Goal: Task Accomplishment & Management: Manage account settings

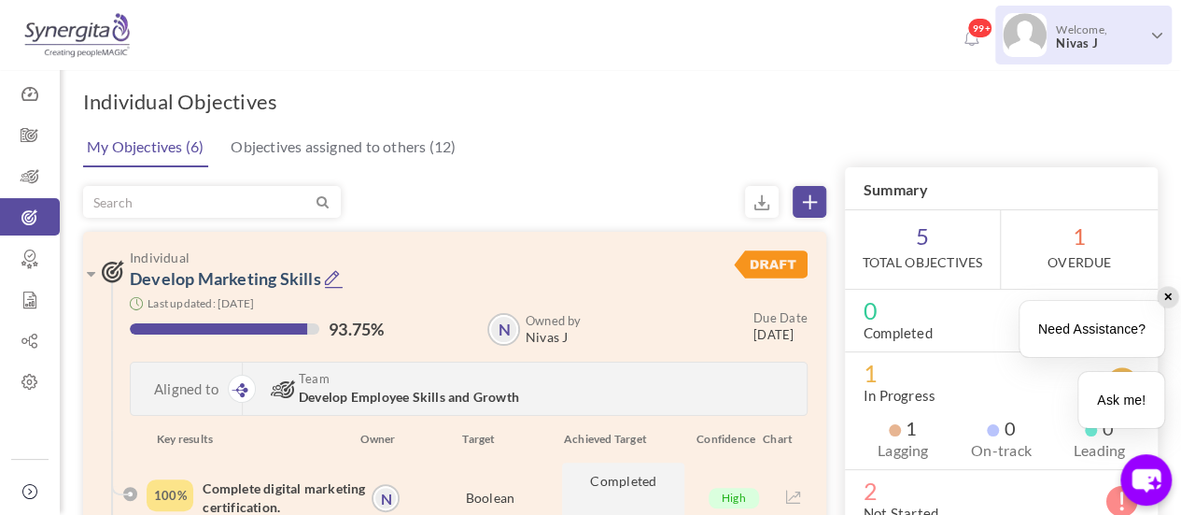
click at [1106, 47] on span "Nivas J" at bounding box center [1100, 43] width 88 height 14
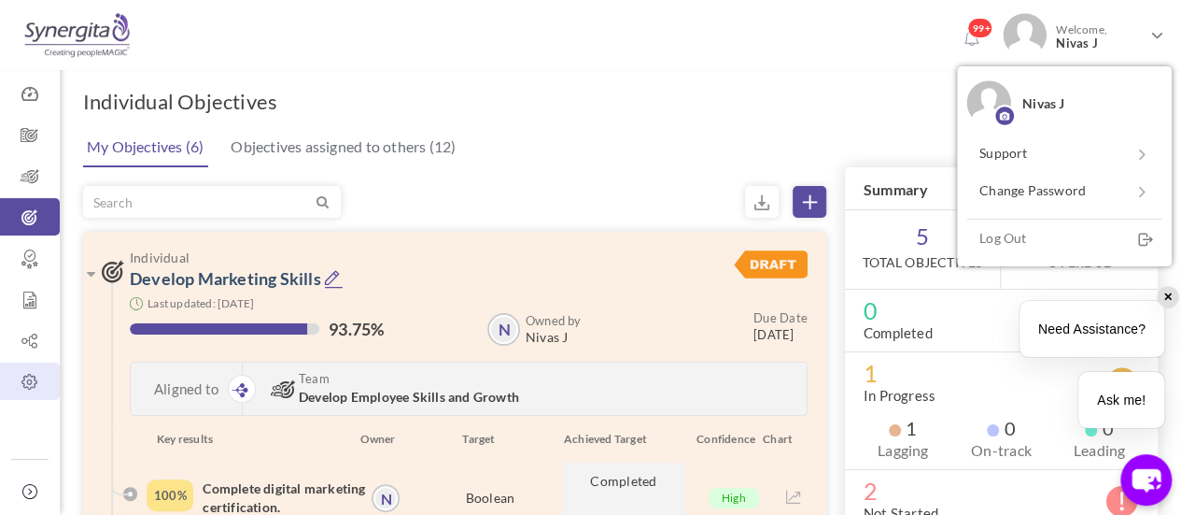
click at [17, 388] on icon at bounding box center [30, 382] width 60 height 19
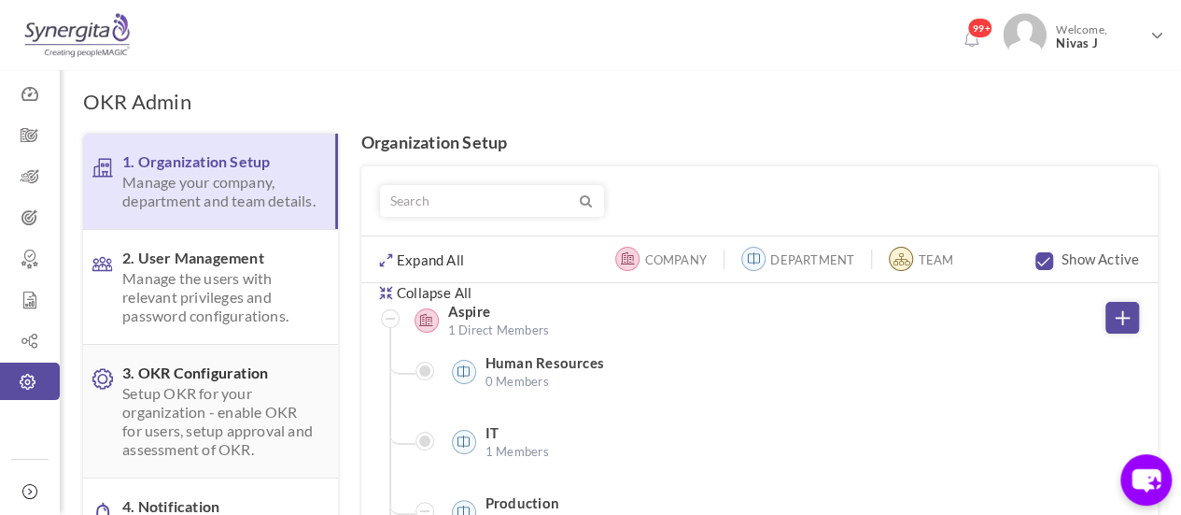
click at [226, 456] on span "Setup OKR for your organization - enable OKR for users, setup approval and asse…" at bounding box center [220, 421] width 196 height 75
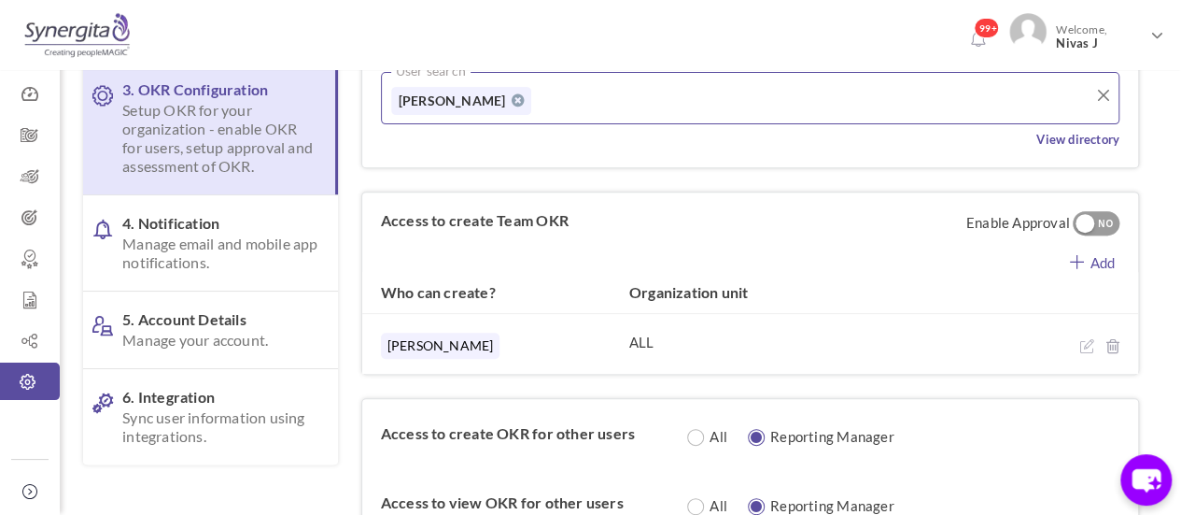
scroll to position [291, 0]
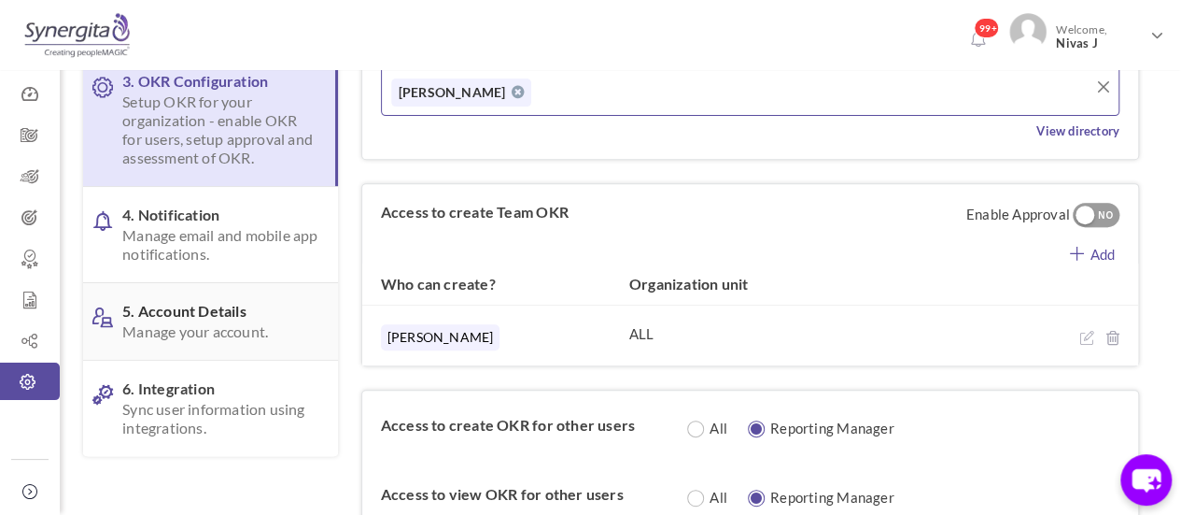
click at [239, 322] on span "Manage your account." at bounding box center [220, 331] width 196 height 19
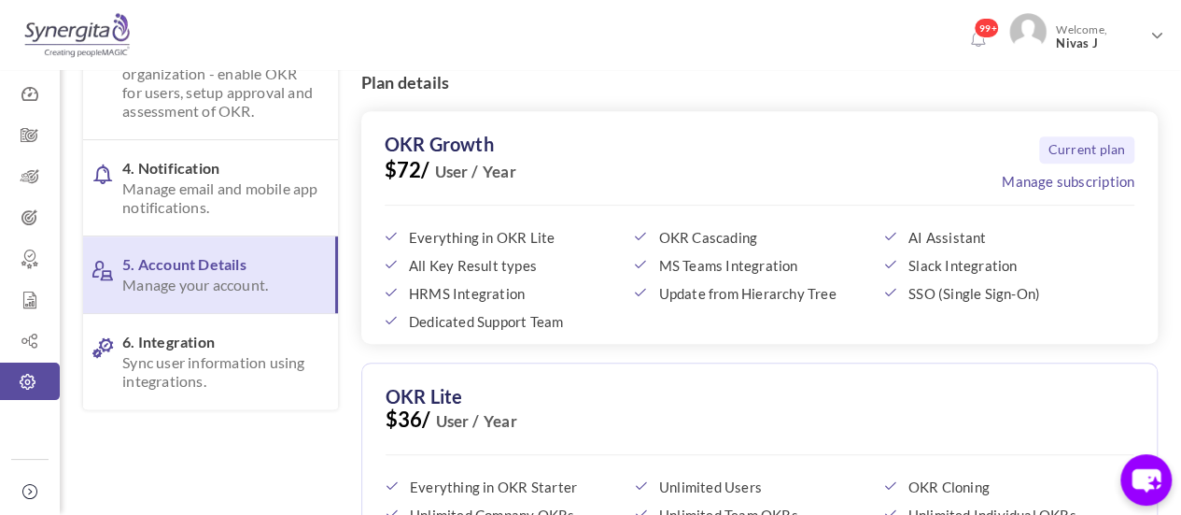
scroll to position [338, 0]
click at [522, 236] on span "Everything in OKR Lite" at bounding box center [516, 237] width 215 height 17
click at [501, 234] on span "Everything in OKR Lite" at bounding box center [516, 237] width 215 height 17
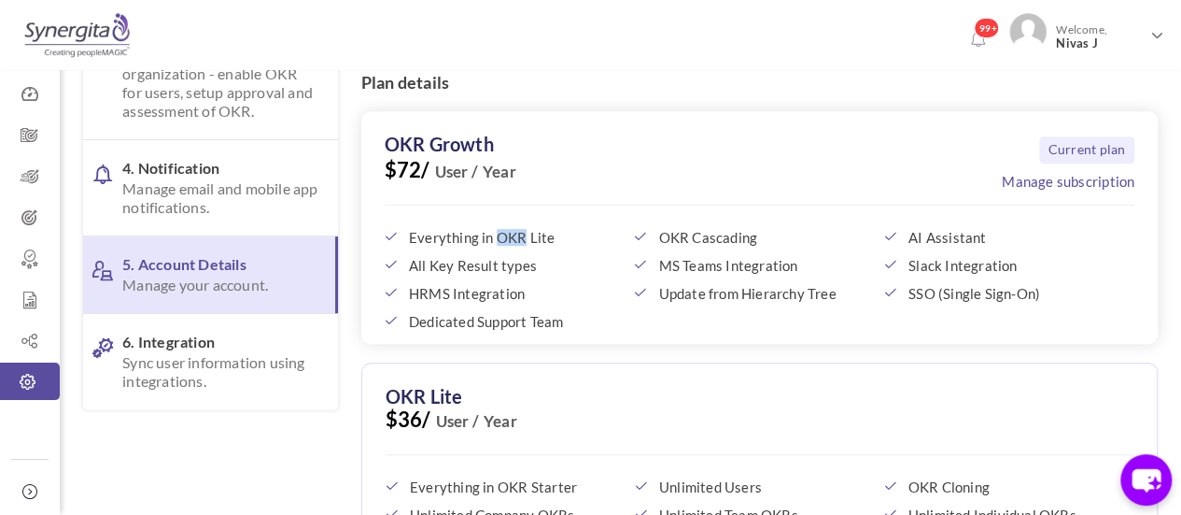
click at [501, 234] on span "Everything in OKR Lite" at bounding box center [516, 237] width 215 height 17
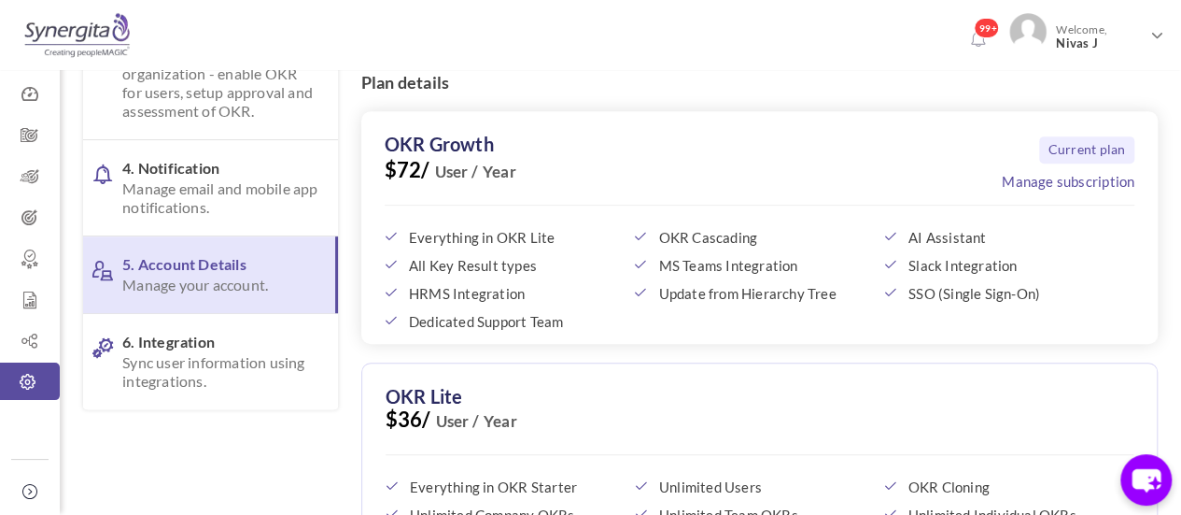
click at [487, 271] on span "All Key Result types" at bounding box center [516, 265] width 215 height 17
click at [571, 316] on span "Dedicated Support Team" at bounding box center [516, 321] width 215 height 17
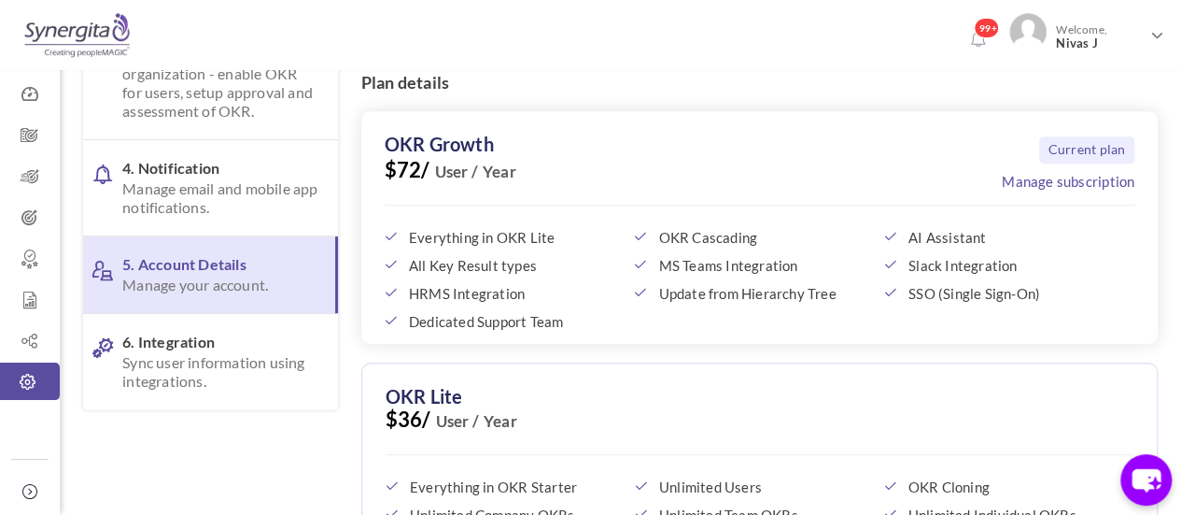
click at [499, 290] on span "HRMS Integration" at bounding box center [516, 293] width 215 height 17
click at [504, 318] on span "Dedicated Support Team" at bounding box center [516, 321] width 215 height 17
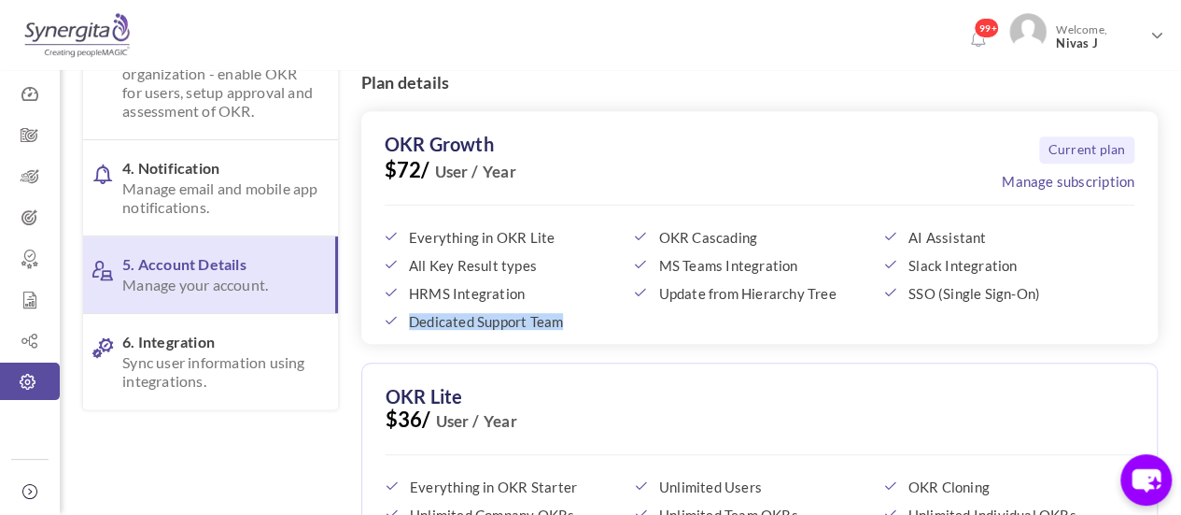
click at [504, 318] on span "Dedicated Support Team" at bounding box center [516, 321] width 215 height 17
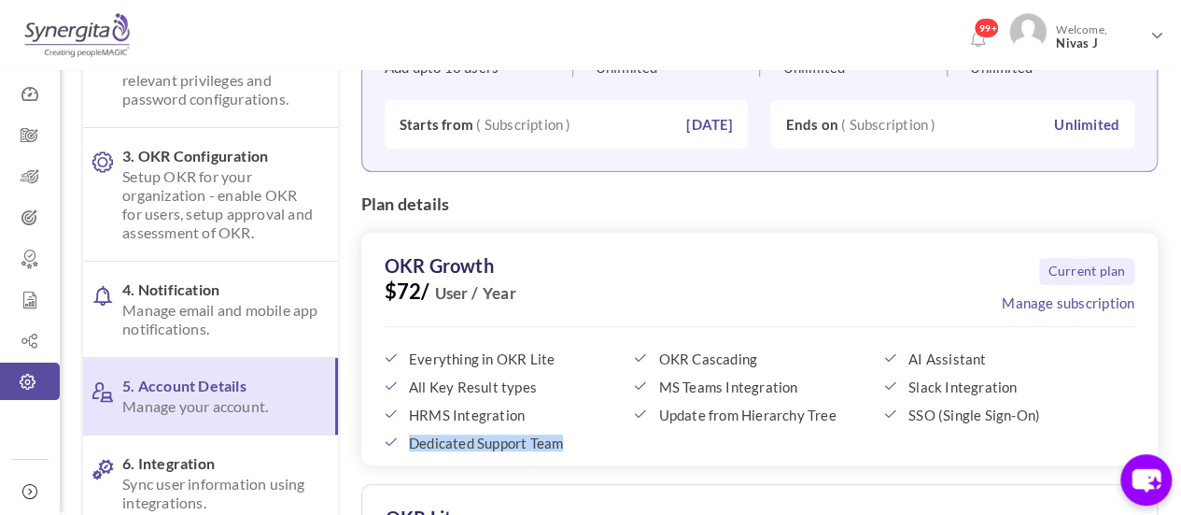
scroll to position [206, 0]
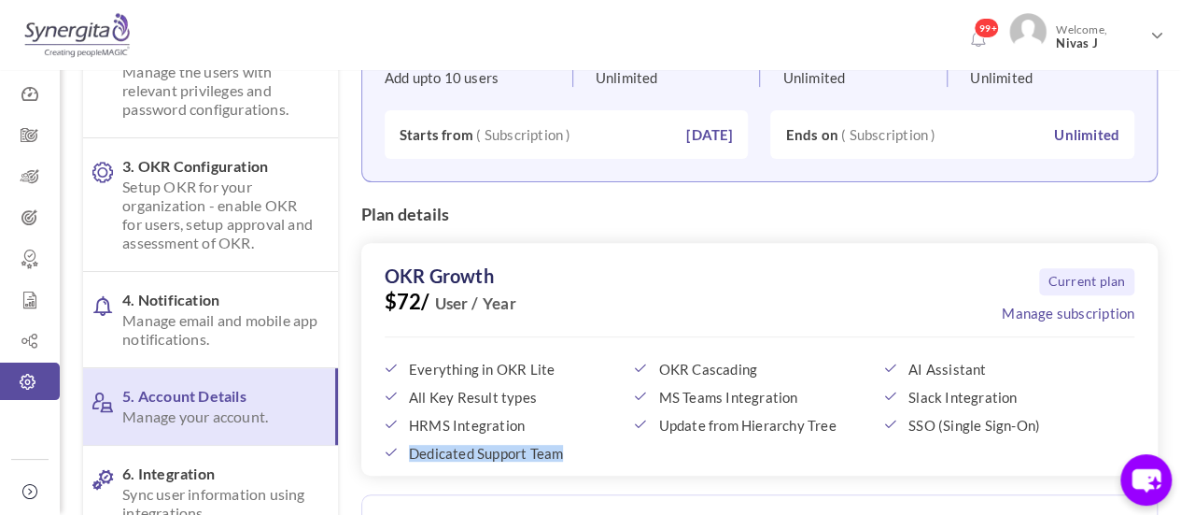
click at [582, 243] on div "Current plan Manage subscription OKR Growth $72/ User / Year Everything in OKR …" at bounding box center [759, 359] width 797 height 233
click at [1108, 44] on span "Nivas J" at bounding box center [1100, 43] width 88 height 14
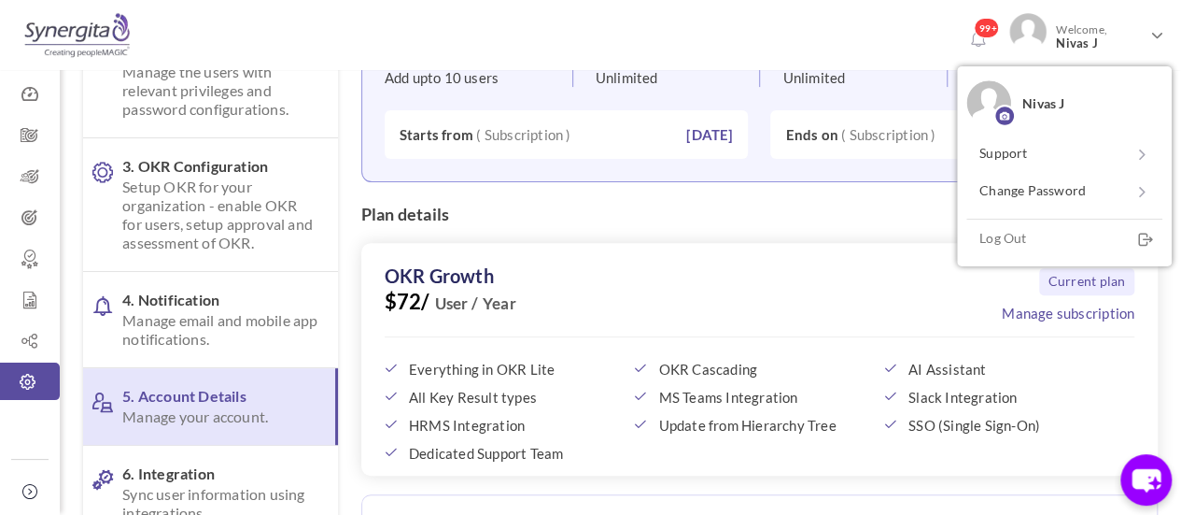
click at [213, 393] on span "5. Account Details Manage your account." at bounding box center [218, 406] width 193 height 39
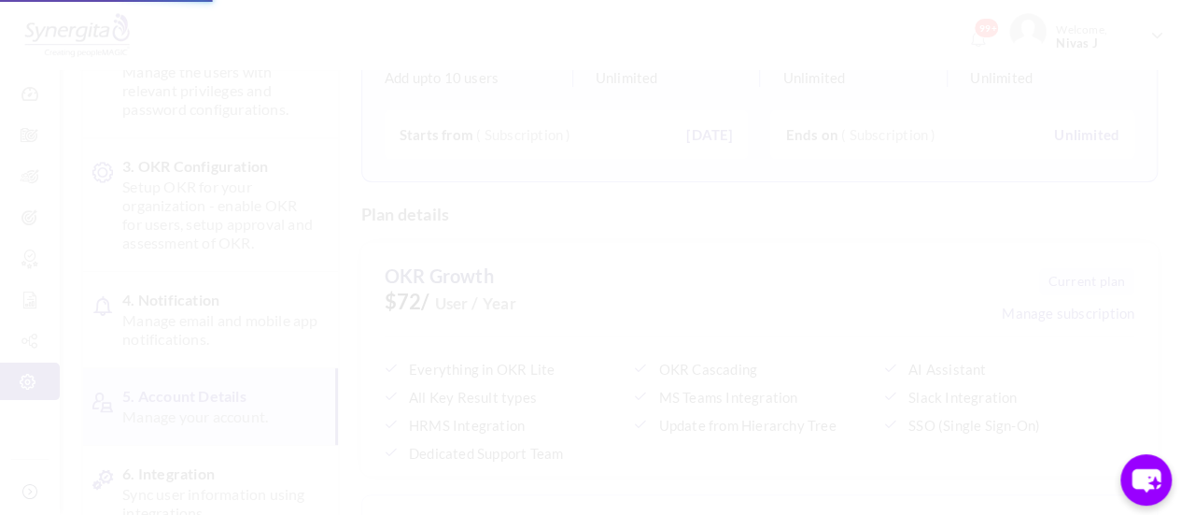
scroll to position [0, 0]
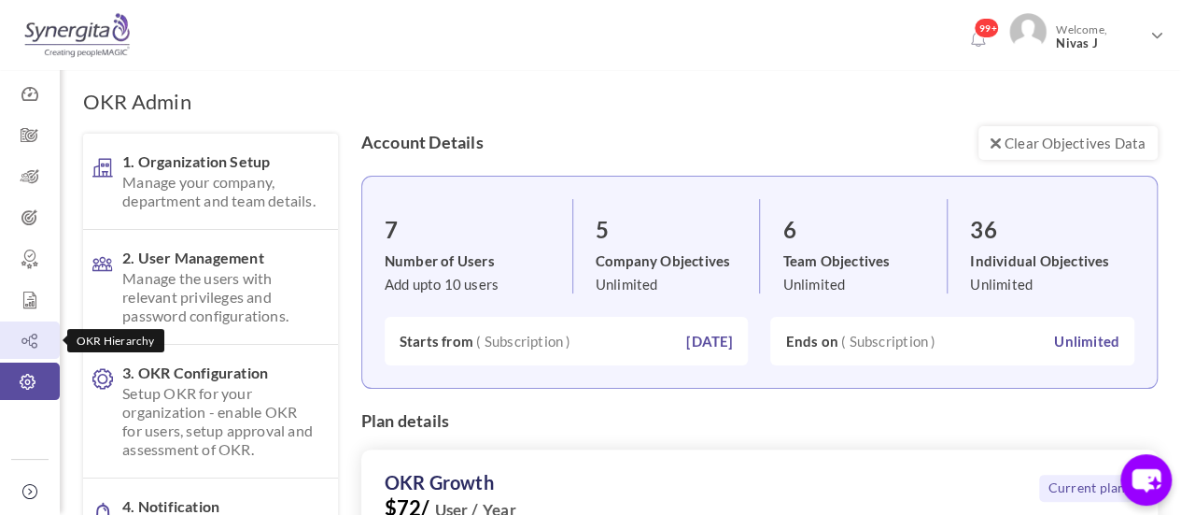
click at [35, 345] on icon at bounding box center [30, 340] width 60 height 19
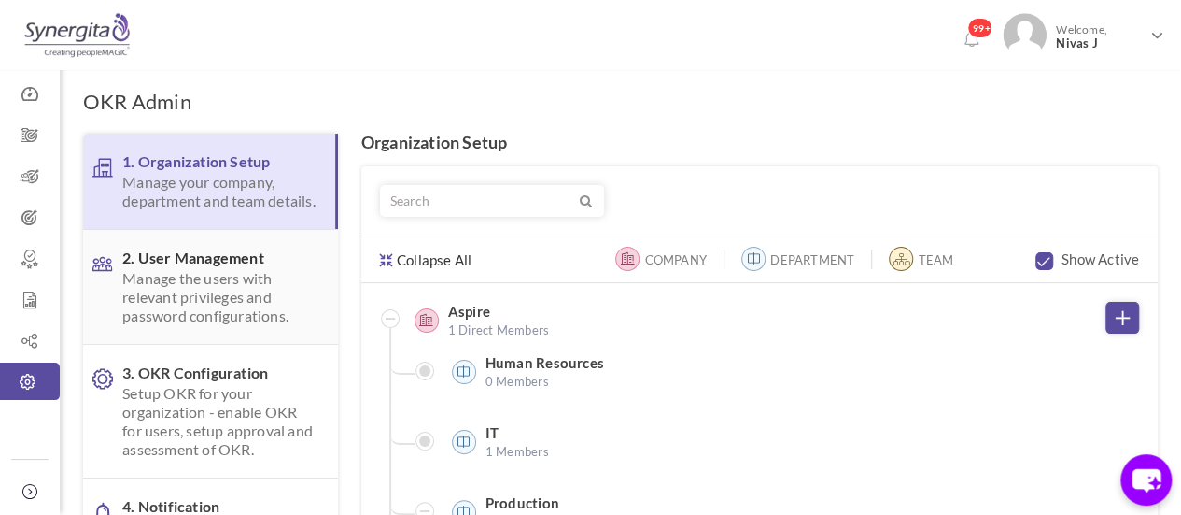
click at [263, 318] on span "Manage the users with relevant privileges and password configurations." at bounding box center [220, 297] width 196 height 56
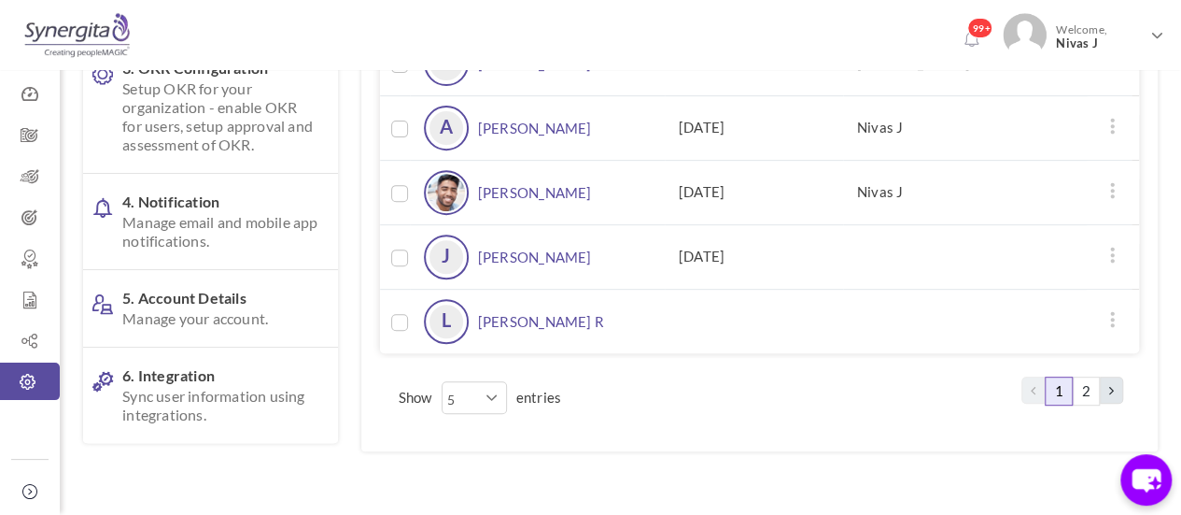
scroll to position [306, 0]
click at [247, 316] on span "Manage your account." at bounding box center [220, 316] width 196 height 19
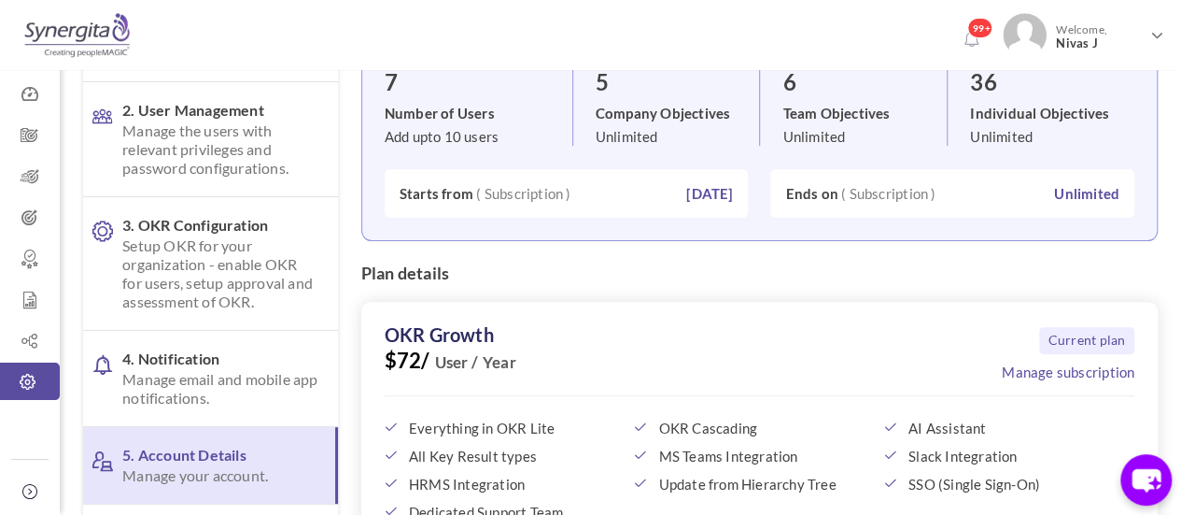
scroll to position [0, 0]
